Goal: Transaction & Acquisition: Purchase product/service

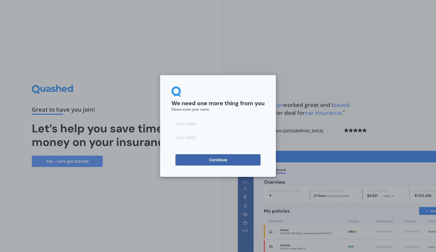
click at [219, 125] on input at bounding box center [218, 123] width 93 height 11
type input "[PERSON_NAME]"
type input "[GEOGRAPHIC_DATA]"
click at [213, 164] on button "Continue" at bounding box center [217, 159] width 85 height 11
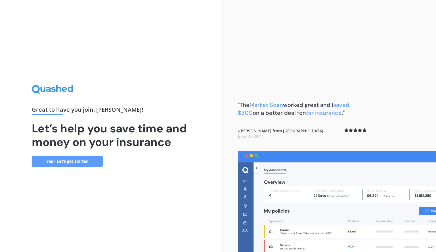
click at [64, 162] on link "Yes - Let’s get started" at bounding box center [67, 161] width 71 height 11
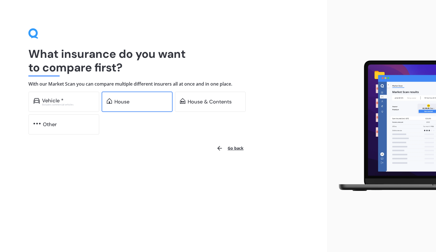
click at [118, 107] on div "House" at bounding box center [137, 102] width 71 height 20
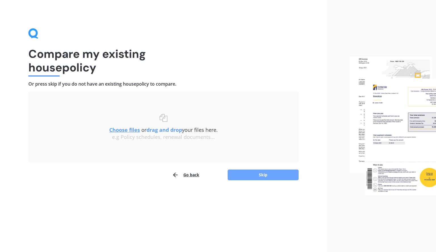
click at [257, 176] on button "Skip" at bounding box center [263, 175] width 71 height 11
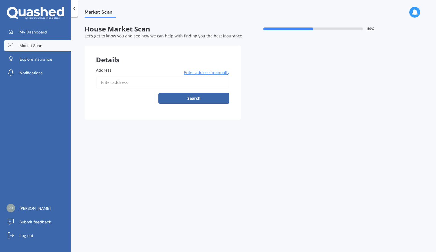
click at [144, 82] on input "Address" at bounding box center [162, 83] width 133 height 12
type input "[STREET_ADDRESS]"
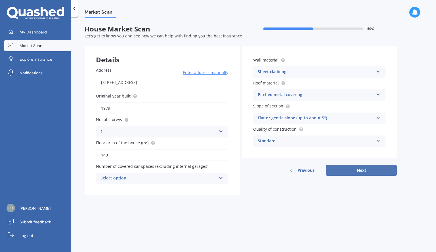
click at [386, 172] on button "Next" at bounding box center [361, 170] width 71 height 11
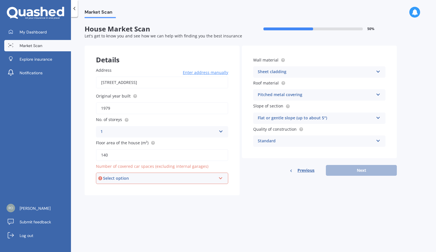
click at [221, 176] on icon at bounding box center [220, 177] width 5 height 4
click at [110, 197] on div "1" at bounding box center [162, 200] width 131 height 10
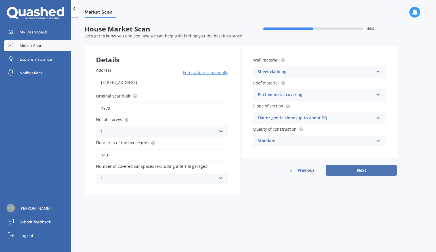
click at [364, 169] on button "Next" at bounding box center [361, 170] width 71 height 11
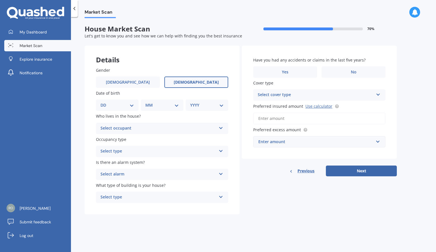
click at [200, 80] on span "[DEMOGRAPHIC_DATA]" at bounding box center [196, 82] width 45 height 5
click at [0, 0] on input "[DEMOGRAPHIC_DATA]" at bounding box center [0, 0] width 0 height 0
click at [129, 130] on div "Select occupant" at bounding box center [159, 128] width 116 height 7
click at [121, 141] on div "Owner" at bounding box center [162, 140] width 132 height 10
click at [122, 129] on div "Owner" at bounding box center [159, 128] width 116 height 7
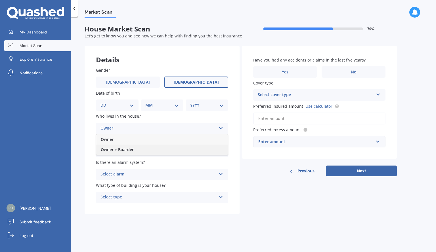
click at [122, 149] on span "Owner + Boarder" at bounding box center [117, 149] width 33 height 5
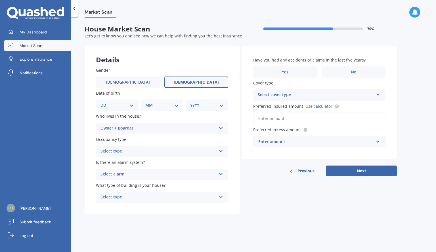
click at [133, 151] on div "Select type" at bounding box center [159, 151] width 116 height 7
click at [126, 162] on div "Permanent" at bounding box center [162, 163] width 132 height 10
click at [130, 175] on div "Select alarm" at bounding box center [159, 174] width 116 height 7
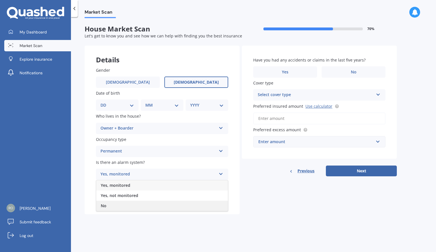
click at [119, 205] on div "No" at bounding box center [162, 206] width 132 height 10
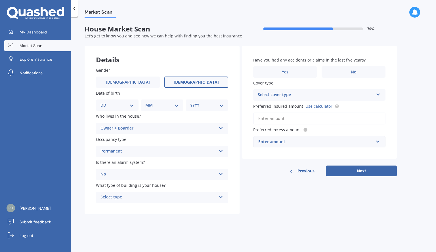
click at [137, 197] on div "Select type" at bounding box center [159, 197] width 116 height 7
click at [133, 210] on div "Freestanding" at bounding box center [162, 209] width 132 height 10
click at [350, 70] on label "No" at bounding box center [354, 71] width 64 height 11
click at [0, 0] on input "No" at bounding box center [0, 0] width 0 height 0
click at [303, 98] on div "Select cover type" at bounding box center [316, 95] width 116 height 7
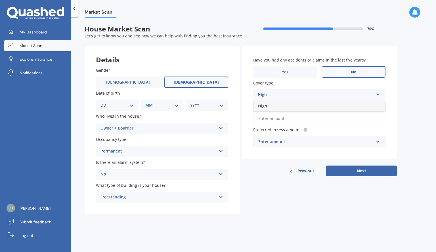
click at [276, 106] on div "High" at bounding box center [320, 106] width 132 height 10
click at [285, 96] on div "High" at bounding box center [316, 95] width 116 height 7
click at [284, 117] on input "Preferred insured amount Use calculator" at bounding box center [319, 119] width 132 height 12
click at [282, 147] on input "text" at bounding box center [317, 142] width 127 height 11
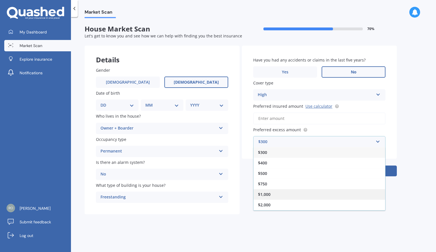
click at [267, 193] on span "$1,000" at bounding box center [264, 194] width 12 height 5
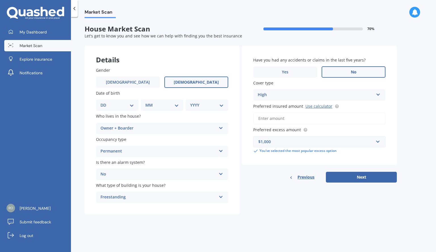
click at [274, 122] on input "Preferred insured amount Use calculator" at bounding box center [319, 119] width 132 height 12
click at [317, 105] on link "Use calculator" at bounding box center [319, 106] width 27 height 5
click at [287, 117] on input "Preferred insured amount Use calculator" at bounding box center [319, 119] width 132 height 12
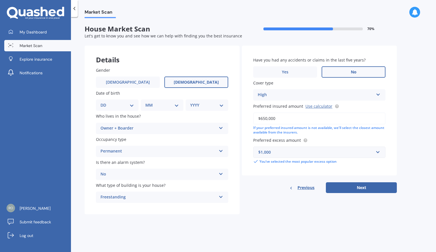
type input "$650,000"
click at [110, 109] on div "DD 01 02 03 04 05 06 07 08 09 10 11 12 13 14 15 16 17 18 19 20 21 22 23 24 25 2…" at bounding box center [117, 105] width 43 height 11
click at [111, 102] on div "DD 01 02 03 04 05 06 07 08 09 10 11 12 13 14 15 16 17 18 19 20 21 22 23 24 25 2…" at bounding box center [117, 105] width 43 height 11
click at [113, 109] on div "DD 01 02 03 04 05 06 07 08 09 10 11 12 13 14 15 16 17 18 19 20 21 22 23 24 25 2…" at bounding box center [117, 105] width 43 height 11
click at [131, 103] on select "DD 01 02 03 04 05 06 07 08 09 10 11 12 13 14 15 16 17 18 19 20 21 22 23 24 25 2…" at bounding box center [118, 105] width 34 height 6
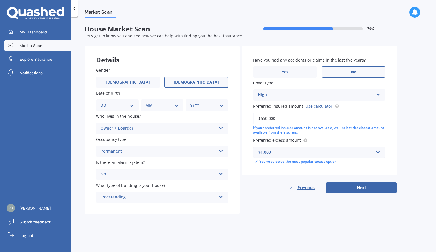
select select "07"
click at [105, 102] on select "DD 01 02 03 04 05 06 07 08 09 10 11 12 13 14 15 16 17 18 19 20 21 22 23 24 25 2…" at bounding box center [118, 105] width 34 height 6
click at [170, 107] on select "MM 01 02 03 04 05 06 07 08 09 10 11 12" at bounding box center [163, 105] width 31 height 6
select select "05"
click at [148, 102] on select "MM 01 02 03 04 05 06 07 08 09 10 11 12" at bounding box center [163, 105] width 31 height 6
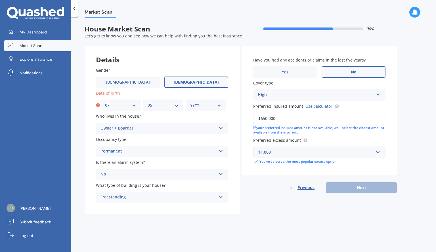
click at [209, 104] on select "YYYY 2009 2008 2007 2006 2005 2004 2003 2002 2001 2000 1999 1998 1997 1996 1995…" at bounding box center [205, 105] width 31 height 6
select select "1993"
click at [190, 102] on select "YYYY 2009 2008 2007 2006 2005 2004 2003 2002 2001 2000 1999 1998 1997 1996 1995…" at bounding box center [205, 105] width 31 height 6
click at [356, 191] on button "Next" at bounding box center [361, 188] width 71 height 11
select select "07"
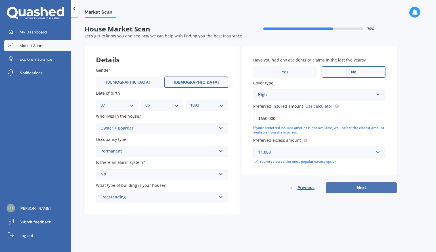
select select "05"
select select "1993"
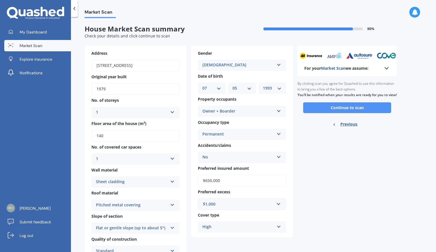
click at [342, 111] on button "Continue to scan" at bounding box center [347, 108] width 88 height 11
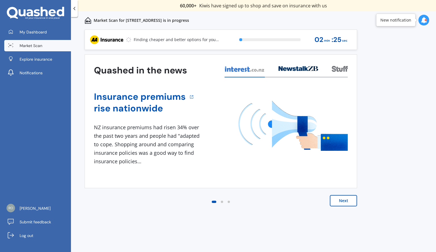
click at [343, 204] on button "Next" at bounding box center [343, 200] width 27 height 11
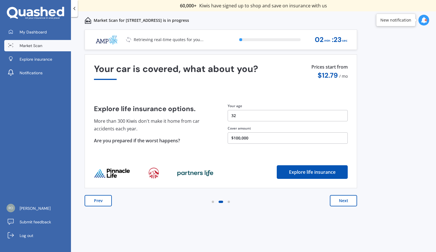
click at [343, 204] on button "Next" at bounding box center [343, 200] width 27 height 11
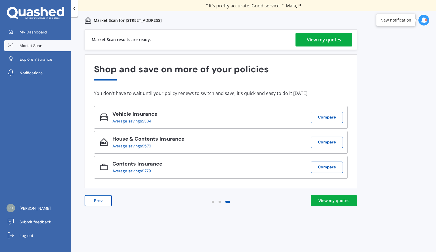
click at [331, 41] on div "View my quotes" at bounding box center [324, 40] width 34 height 14
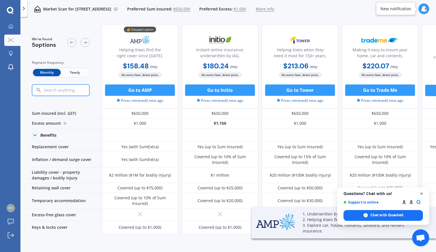
click at [421, 191] on span "Close chat" at bounding box center [421, 194] width 7 height 7
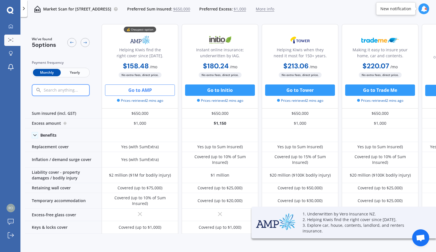
click at [139, 91] on button "Go to AMP" at bounding box center [140, 90] width 70 height 11
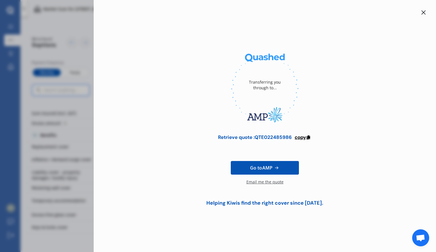
click at [302, 138] on span "copy" at bounding box center [300, 137] width 11 height 6
click at [423, 11] on icon at bounding box center [423, 12] width 5 height 5
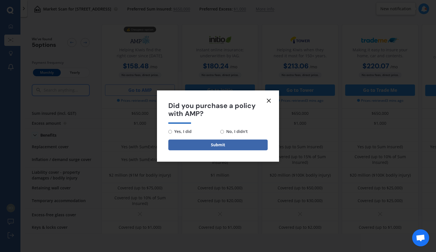
click at [230, 135] on span "No, I didn't" at bounding box center [236, 131] width 24 height 7
click at [224, 134] on input "No, I didn't" at bounding box center [222, 132] width 4 height 4
radio input "true"
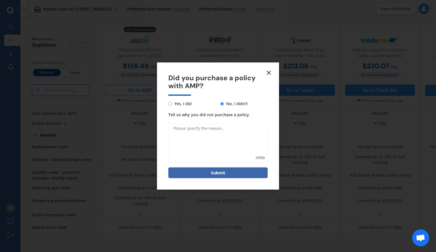
click at [271, 71] on icon at bounding box center [269, 72] width 7 height 7
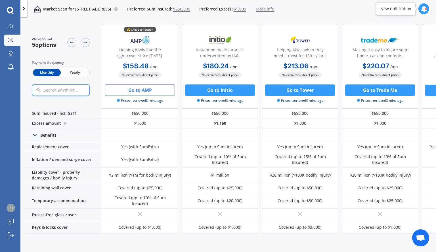
click at [69, 72] on span "Yearly" at bounding box center [75, 72] width 28 height 7
click at [47, 73] on span "Monthly" at bounding box center [47, 72] width 28 height 7
click at [72, 72] on span "Yearly" at bounding box center [75, 72] width 28 height 7
